Goal: Use online tool/utility: Utilize a website feature to perform a specific function

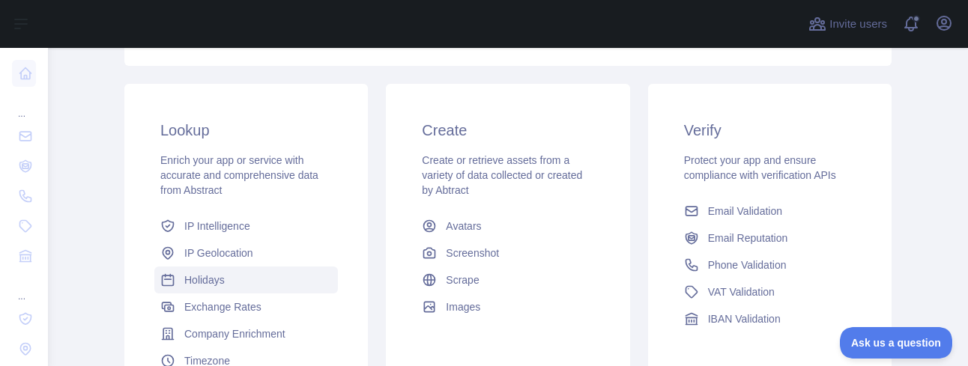
scroll to position [300, 0]
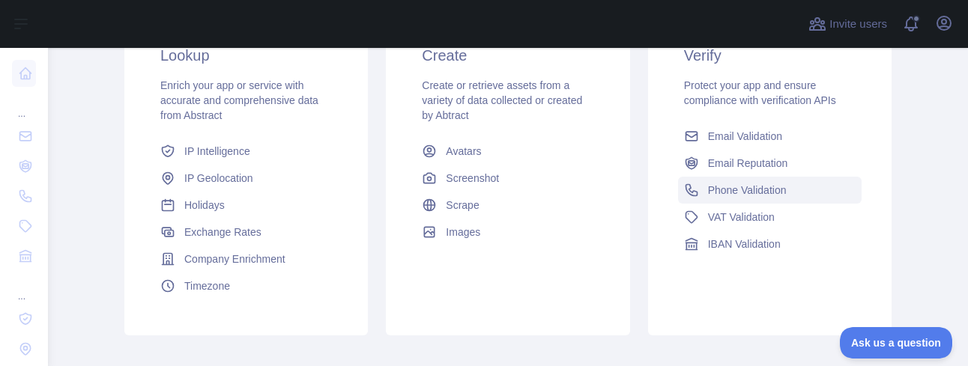
click at [768, 186] on span "Phone Validation" at bounding box center [747, 190] width 79 height 15
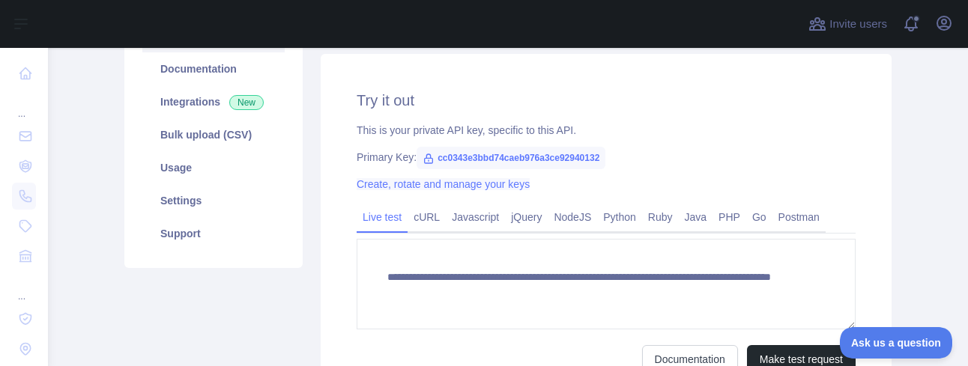
scroll to position [225, 0]
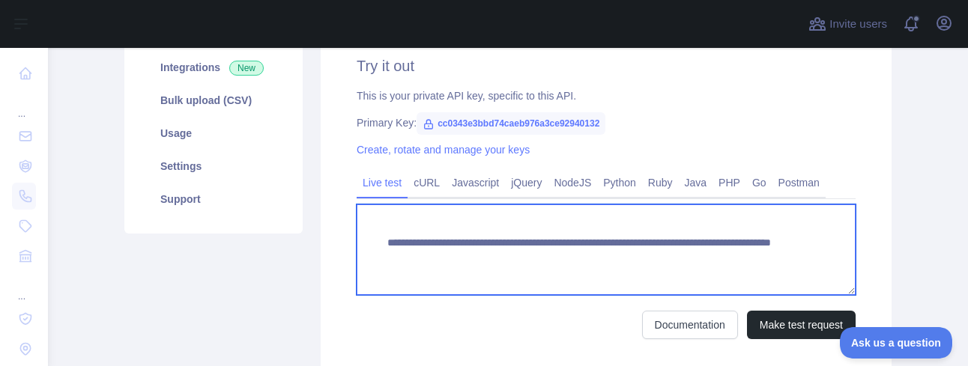
drag, startPoint x: 706, startPoint y: 255, endPoint x: 720, endPoint y: 276, distance: 25.3
click at [720, 276] on textarea "**********" at bounding box center [605, 249] width 499 height 91
click at [761, 260] on textarea "**********" at bounding box center [605, 249] width 499 height 91
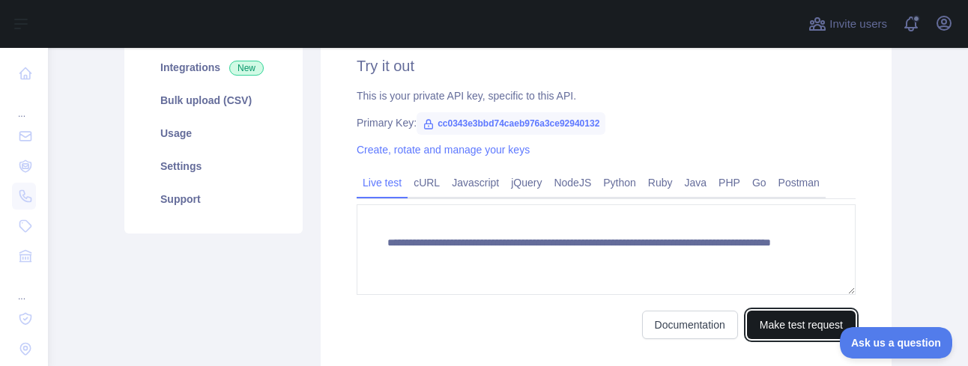
click at [795, 321] on button "Make test request" at bounding box center [801, 325] width 109 height 28
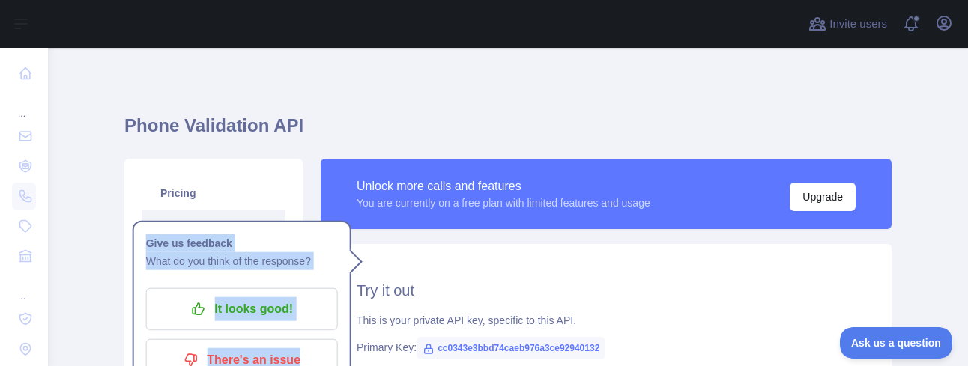
scroll to position [394, 0]
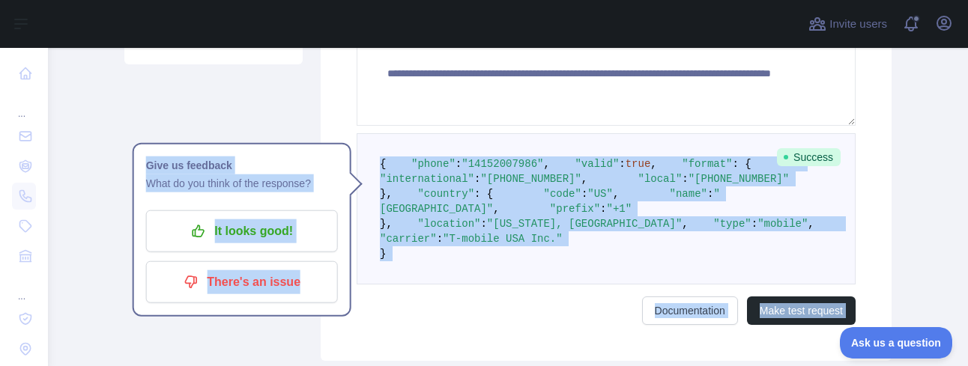
drag, startPoint x: 404, startPoint y: 178, endPoint x: 370, endPoint y: 162, distance: 38.2
click at [370, 162] on pre "{ "phone" : "[PHONE_NUMBER]" , "valid" : true , "format" : { "international" : …" at bounding box center [605, 208] width 499 height 151
click at [370, 163] on pre "{ "phone" : "[PHONE_NUMBER]" , "valid" : true , "format" : { "international" : …" at bounding box center [605, 208] width 499 height 151
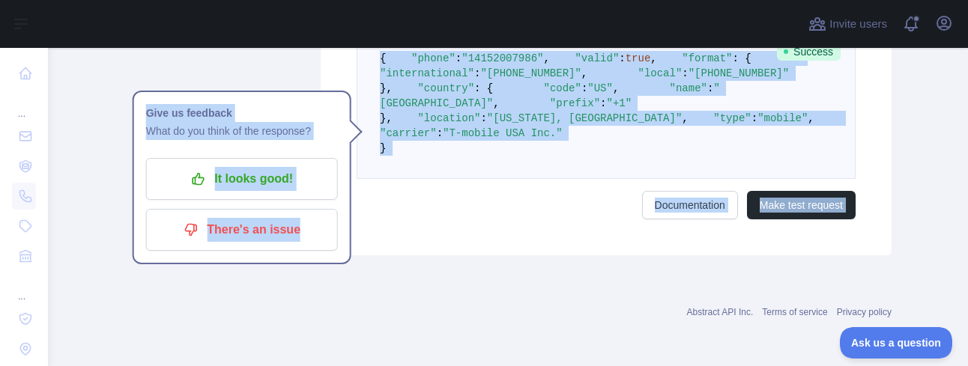
scroll to position [565, 0]
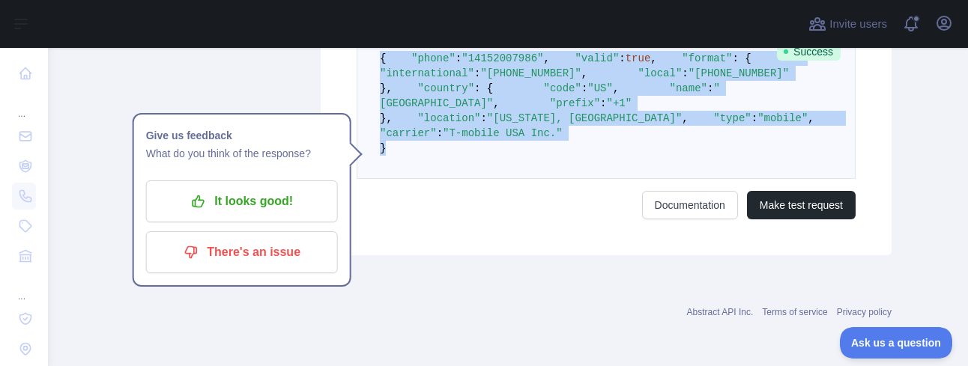
drag, startPoint x: 374, startPoint y: 165, endPoint x: 481, endPoint y: 227, distance: 123.2
click at [485, 179] on pre "{ "phone" : "[PHONE_NUMBER]" , "valid" : true , "format" : { "international" : …" at bounding box center [605, 103] width 499 height 151
copy code "{ "phone" : "[PHONE_NUMBER]" , "valid" : true , "format" : { "international" : …"
click at [674, 171] on pre "{ "phone" : "[PHONE_NUMBER]" , "valid" : true , "format" : { "international" : …" at bounding box center [605, 103] width 499 height 151
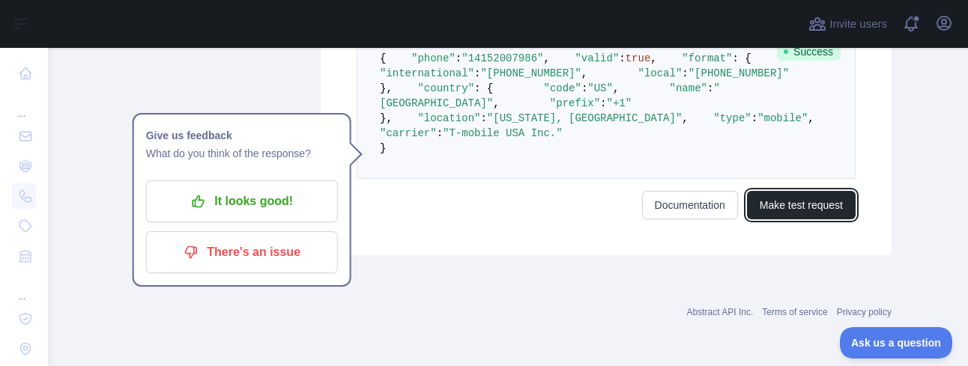
click at [793, 219] on button "Make test request" at bounding box center [801, 205] width 109 height 28
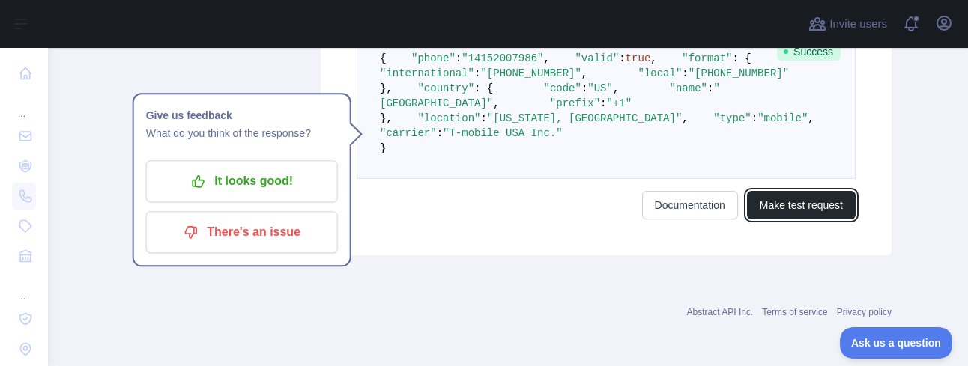
scroll to position [633, 0]
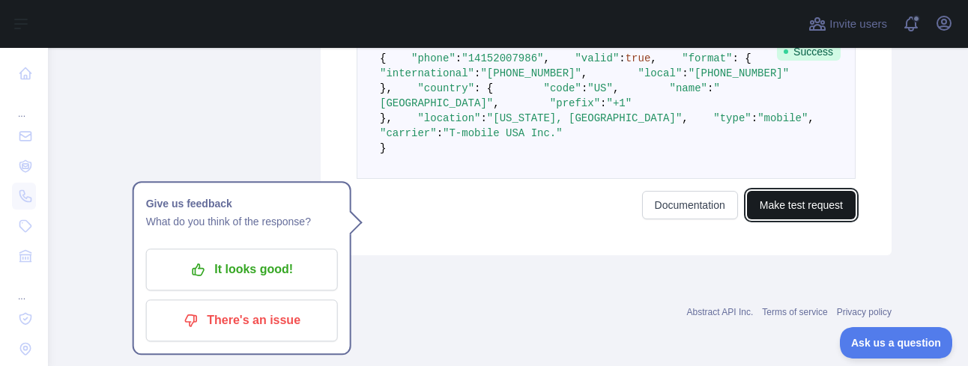
click at [792, 212] on button "Make test request" at bounding box center [801, 205] width 109 height 28
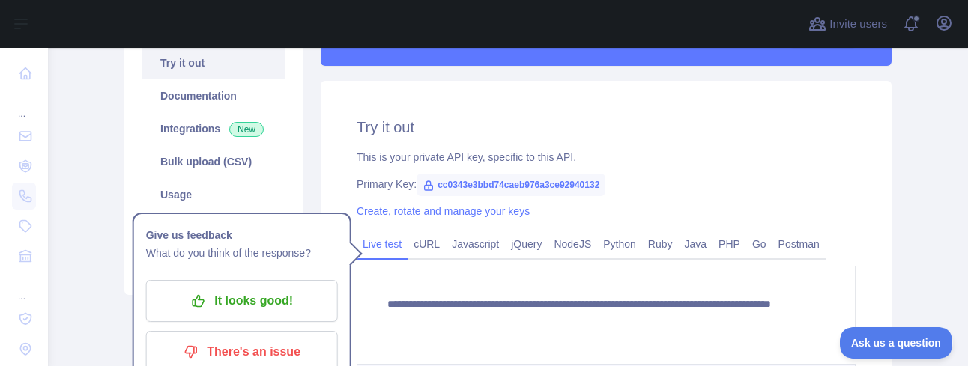
scroll to position [183, 0]
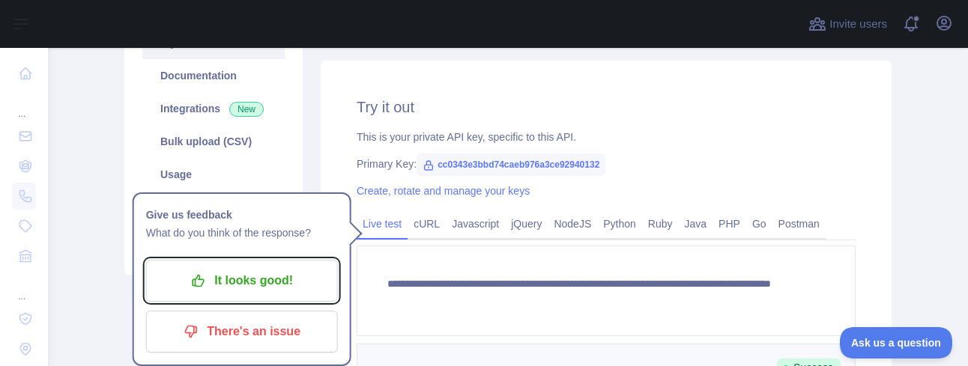
click at [282, 289] on p "It looks good!" at bounding box center [241, 280] width 169 height 25
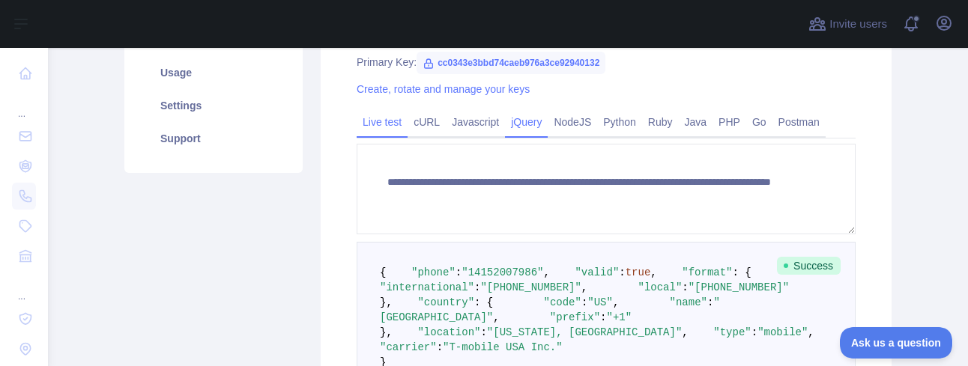
scroll to position [333, 0]
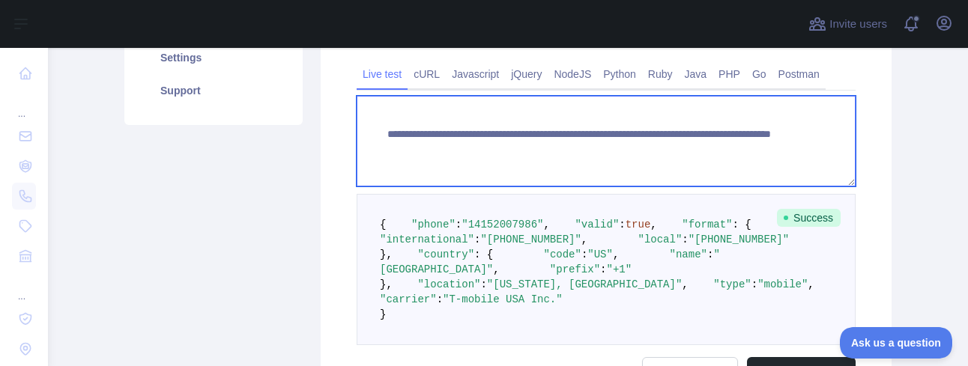
drag, startPoint x: 494, startPoint y: 147, endPoint x: 445, endPoint y: 140, distance: 49.9
click at [448, 140] on textarea "**********" at bounding box center [605, 141] width 499 height 91
drag, startPoint x: 724, startPoint y: 155, endPoint x: 344, endPoint y: 130, distance: 380.5
click at [344, 130] on div "**********" at bounding box center [606, 166] width 571 height 511
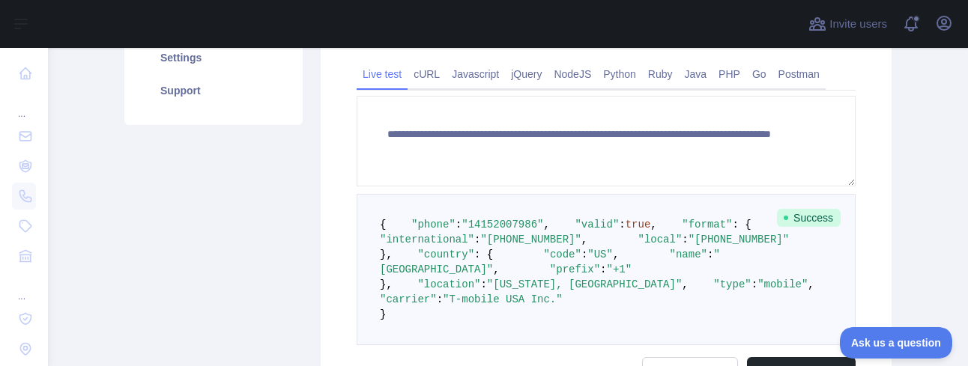
click at [658, 194] on pre "{ "phone" : "[PHONE_NUMBER]" , "valid" : true , "format" : { "international" : …" at bounding box center [605, 269] width 499 height 151
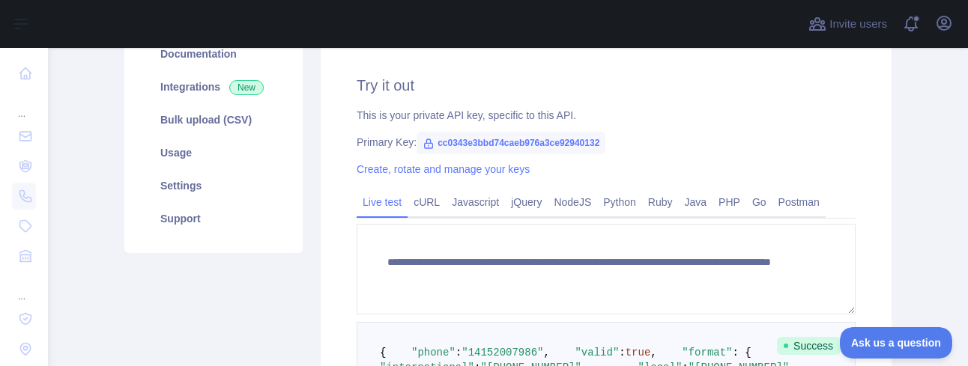
scroll to position [183, 0]
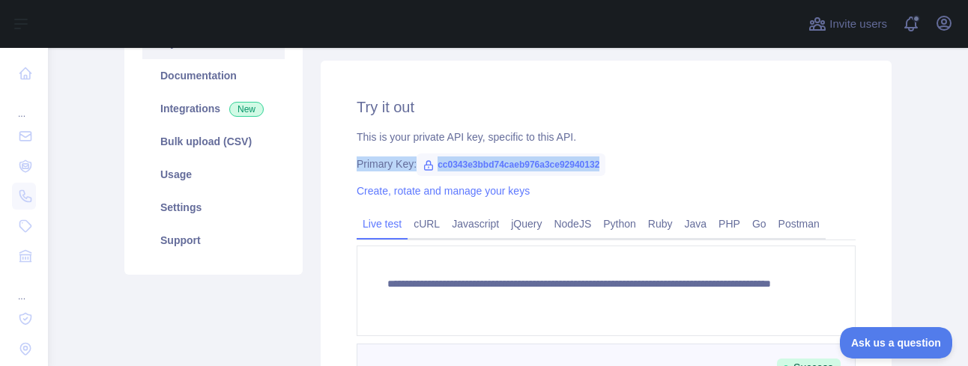
drag, startPoint x: 594, startPoint y: 165, endPoint x: 342, endPoint y: 167, distance: 252.4
click at [342, 167] on div "**********" at bounding box center [606, 316] width 571 height 511
copy div "Primary Key: cc0343e3bbd74caeb976a3ce92940132"
click at [412, 192] on link "Create, rotate and manage your keys" at bounding box center [442, 191] width 173 height 12
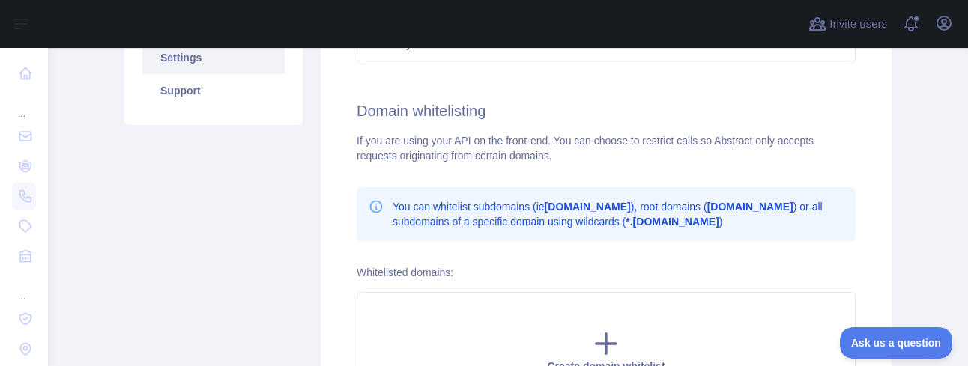
scroll to position [408, 0]
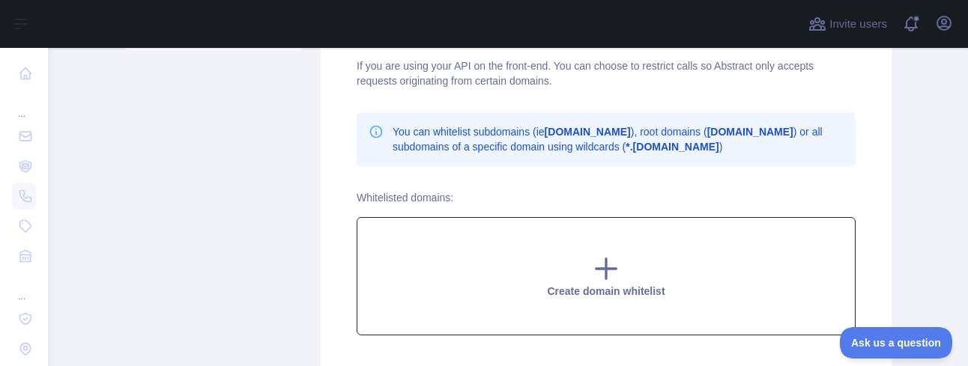
click at [604, 264] on icon at bounding box center [606, 269] width 30 height 30
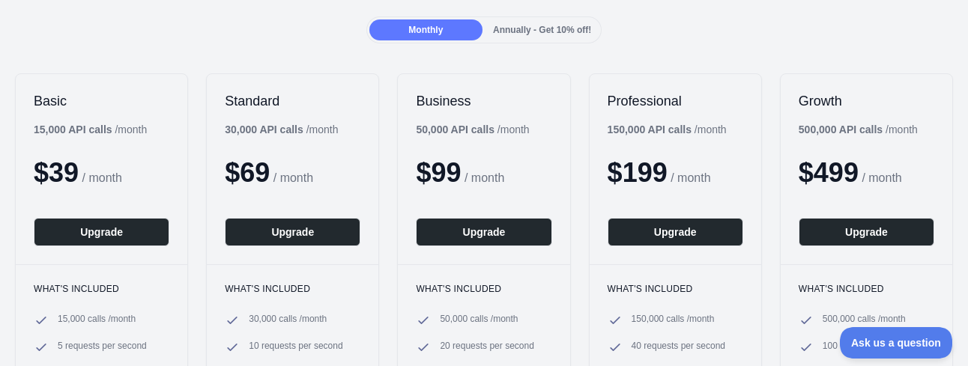
scroll to position [150, 0]
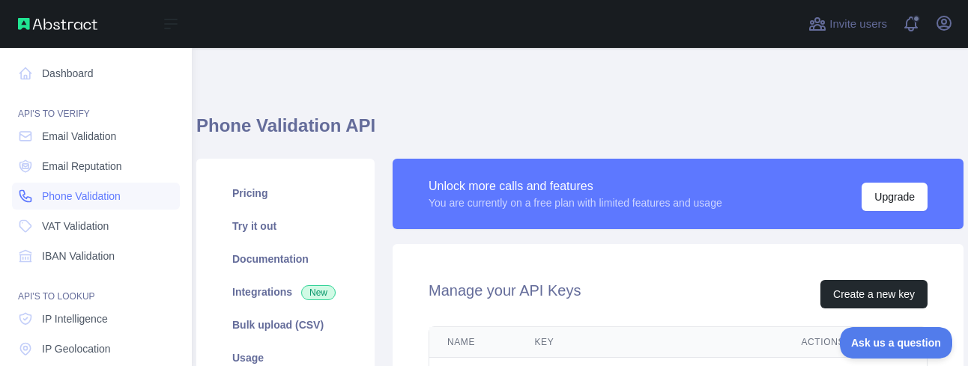
click at [87, 197] on span "Phone Validation" at bounding box center [81, 196] width 79 height 15
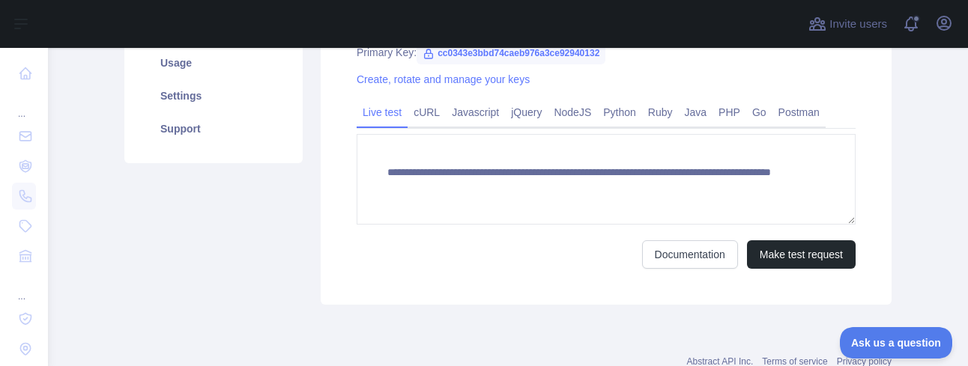
scroll to position [300, 0]
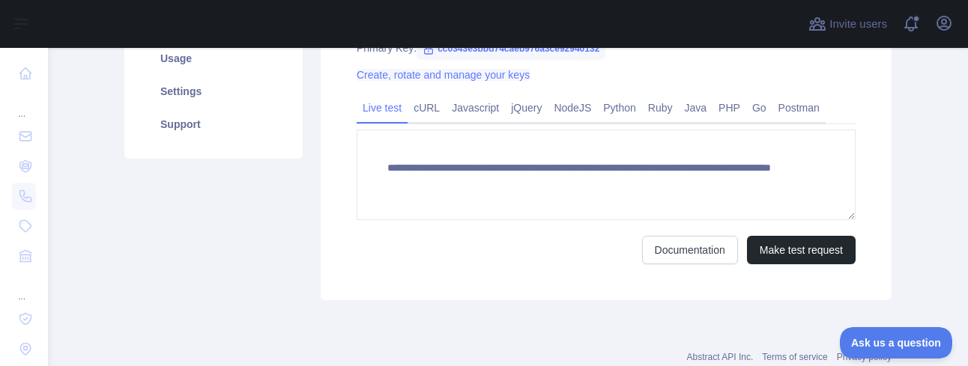
click at [443, 76] on link "Create, rotate and manage your keys" at bounding box center [442, 75] width 173 height 12
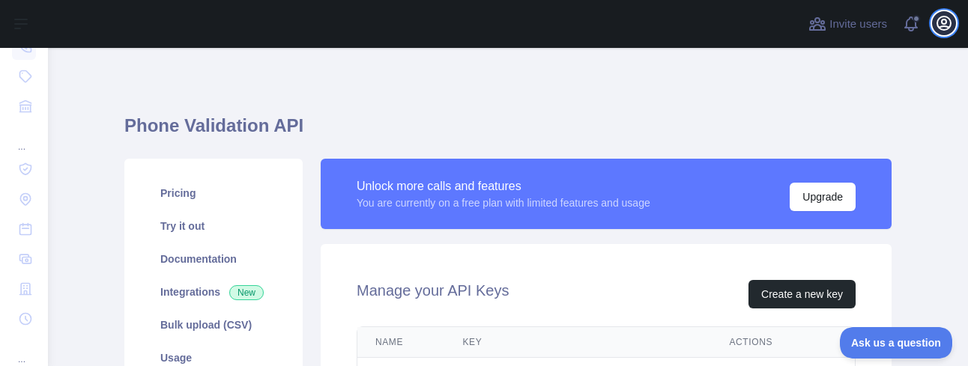
click at [948, 21] on icon "button" at bounding box center [944, 23] width 18 height 18
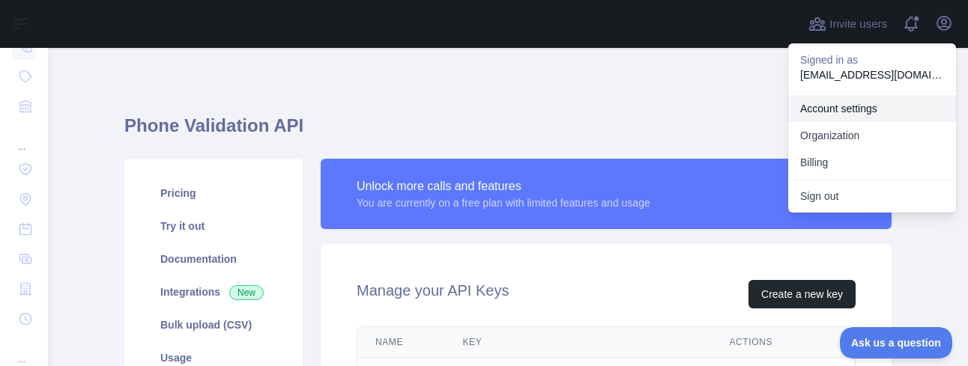
click at [884, 108] on link "Account settings" at bounding box center [872, 108] width 168 height 27
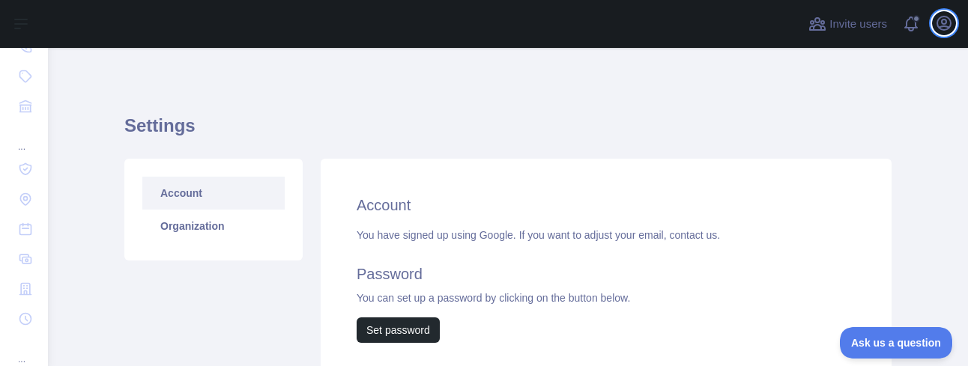
scroll to position [75, 0]
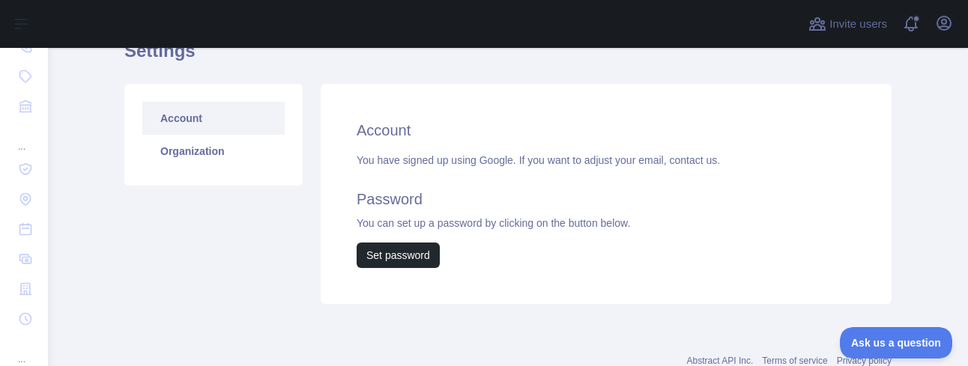
click at [202, 118] on link "Account" at bounding box center [213, 118] width 142 height 33
click at [644, 154] on div "You have signed up using Google. If you want to adjust your email, contact us. …" at bounding box center [605, 210] width 499 height 115
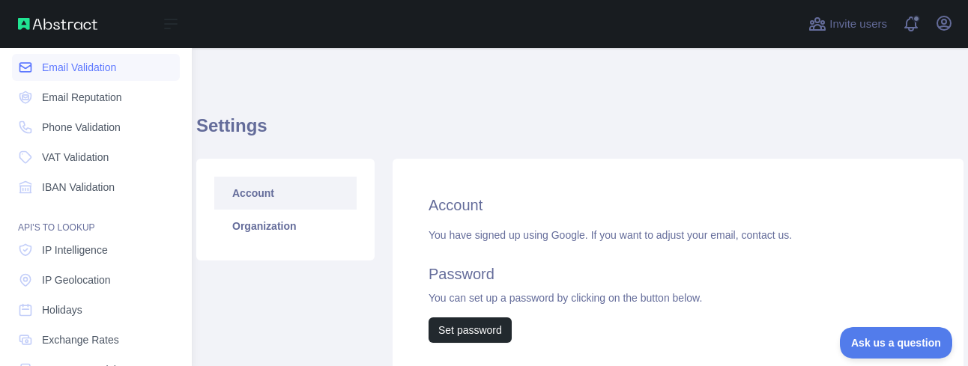
scroll to position [0, 0]
